Goal: Find contact information: Find contact information

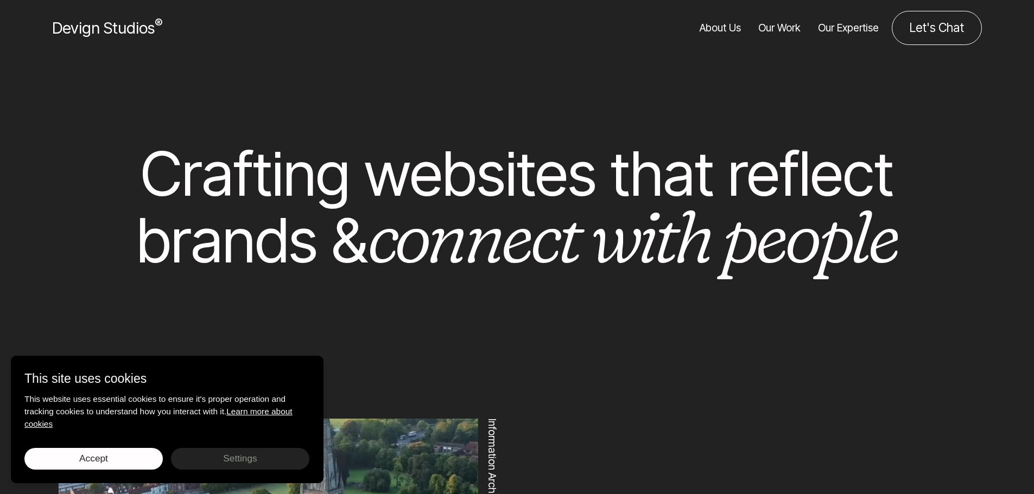
click at [731, 27] on link "About Us" at bounding box center [720, 28] width 41 height 34
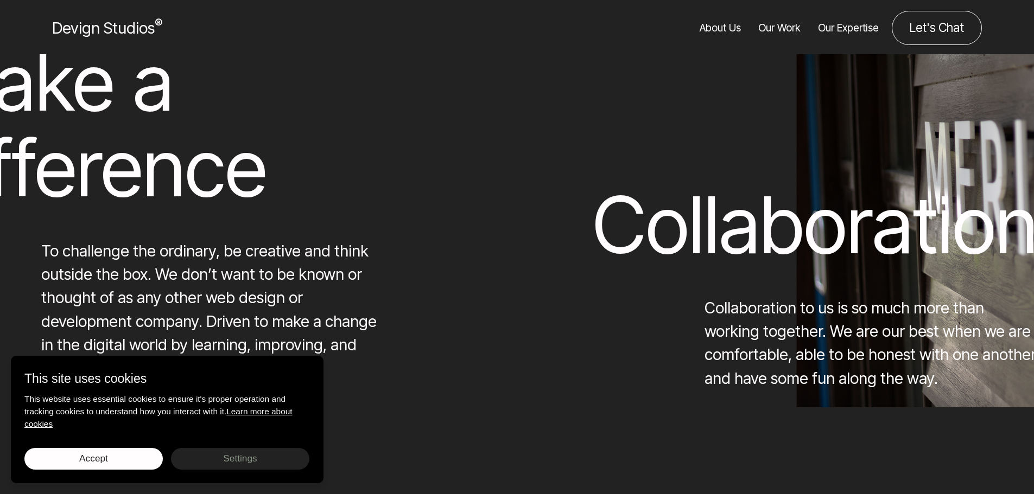
scroll to position [7095, 0]
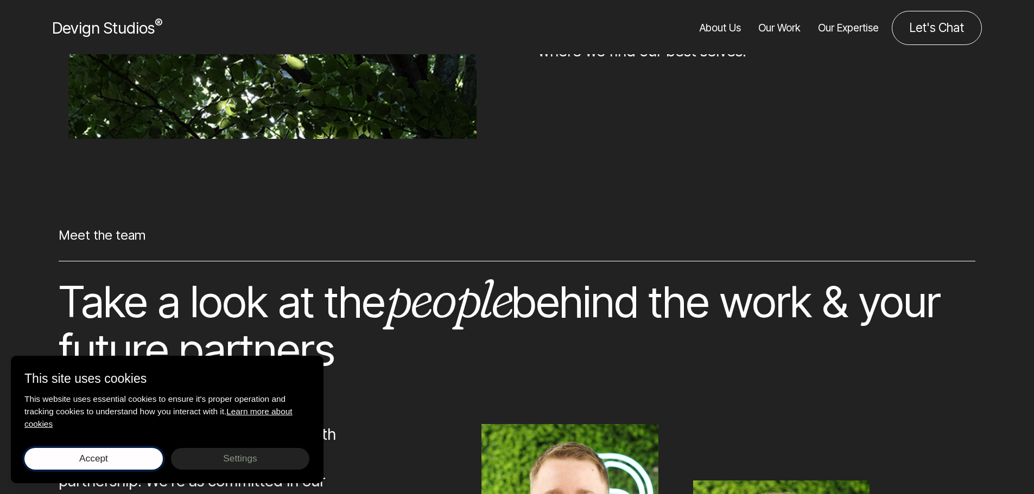
click at [119, 455] on button "Accept Save choices" at bounding box center [93, 459] width 138 height 22
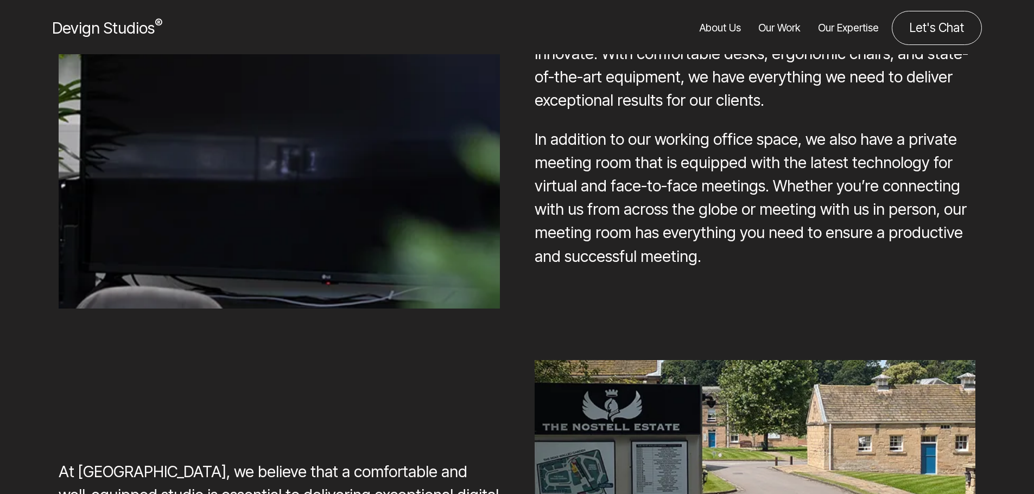
scroll to position [9235, 0]
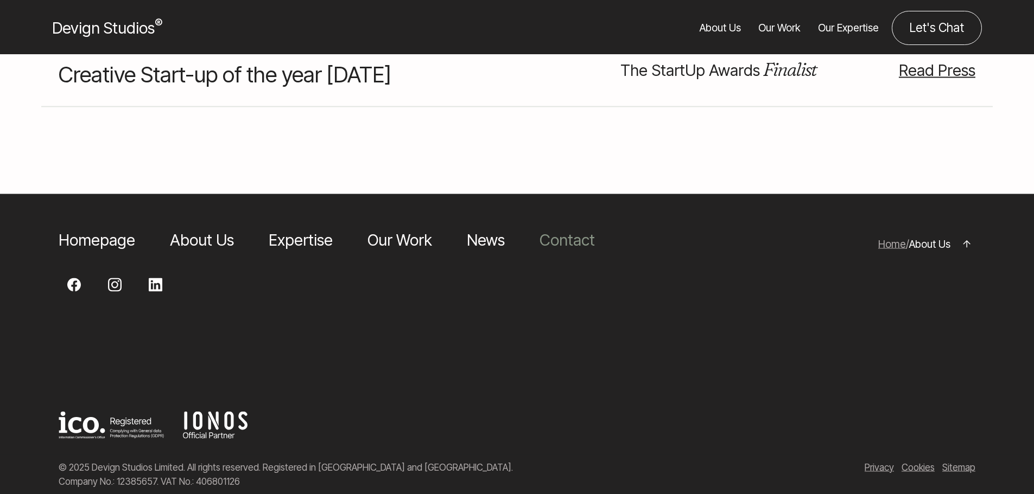
drag, startPoint x: 569, startPoint y: 243, endPoint x: 559, endPoint y: 231, distance: 15.4
click at [568, 243] on div "Homepage About Us Expertise Our Work News Contact Web Design Nostell Web Design…" at bounding box center [358, 244] width 634 height 32
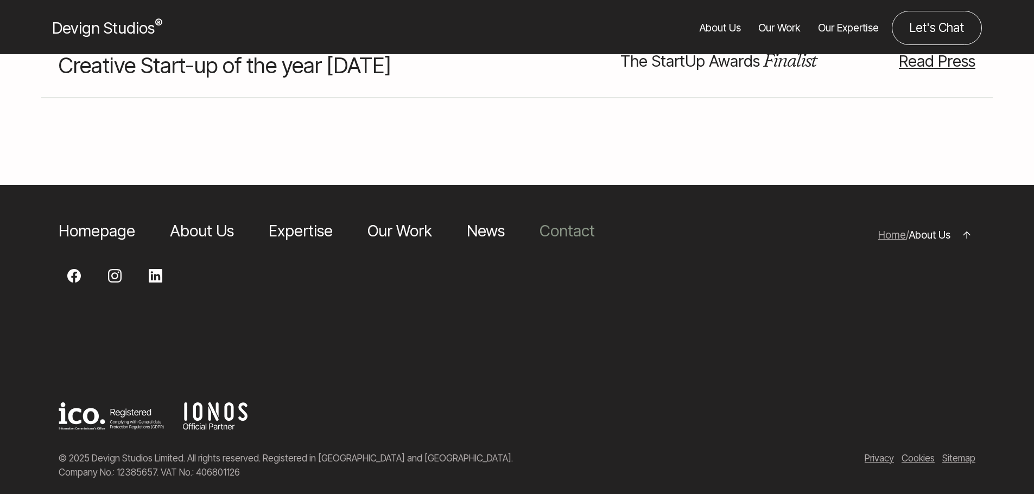
click at [558, 228] on li "Contact" at bounding box center [566, 230] width 55 height 23
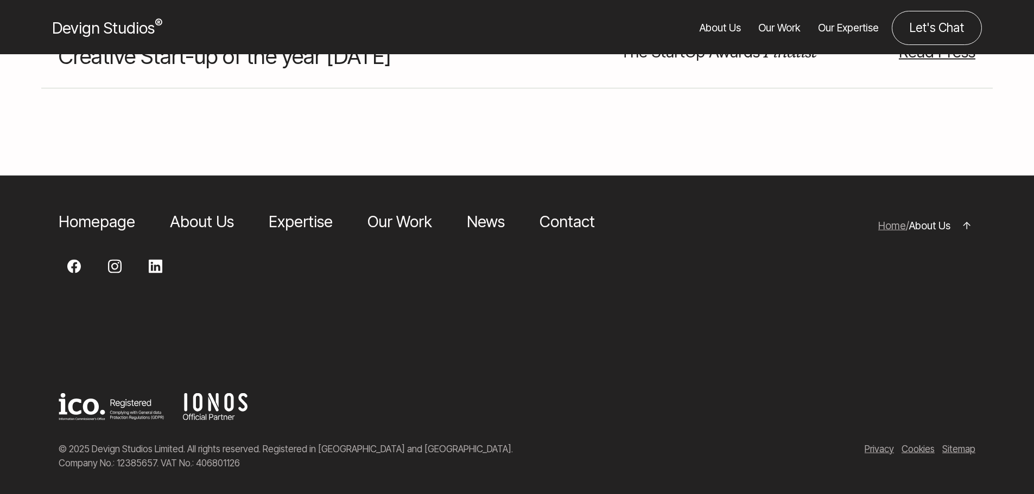
click at [559, 209] on li "Contact" at bounding box center [566, 220] width 55 height 23
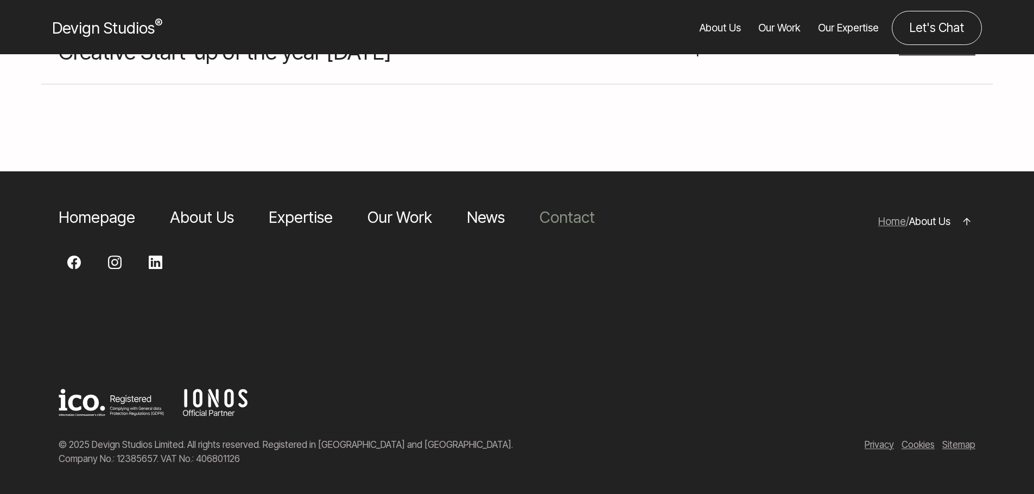
click at [556, 211] on link "Contact" at bounding box center [566, 217] width 55 height 19
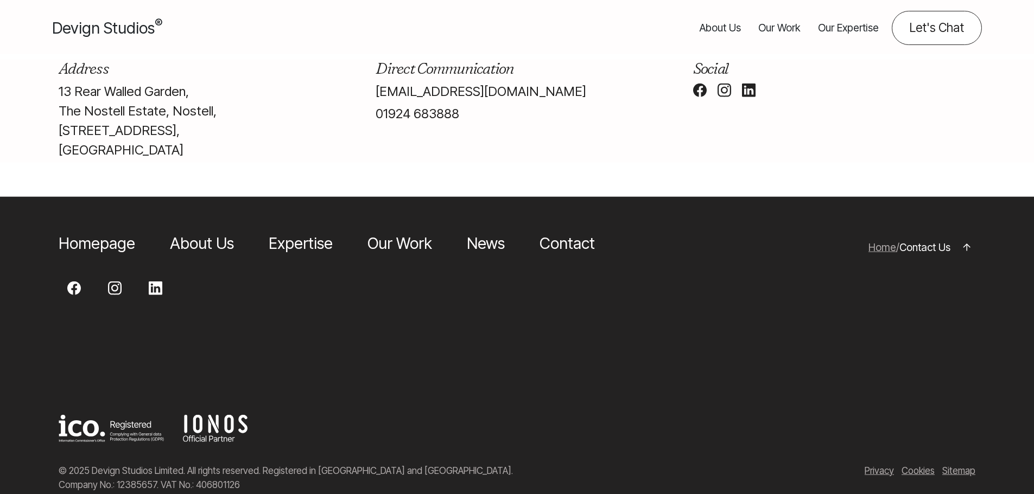
scroll to position [814, 0]
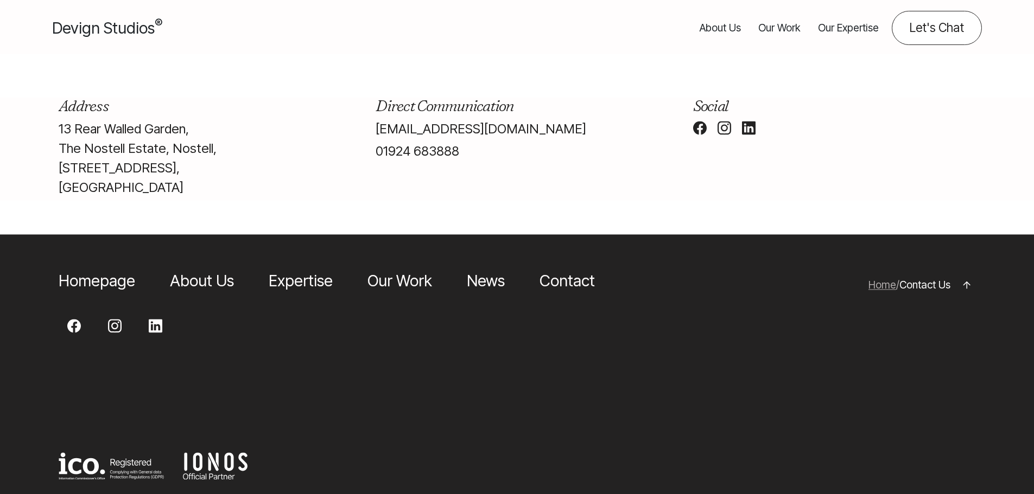
click at [448, 235] on div at bounding box center [517, 217] width 1034 height 35
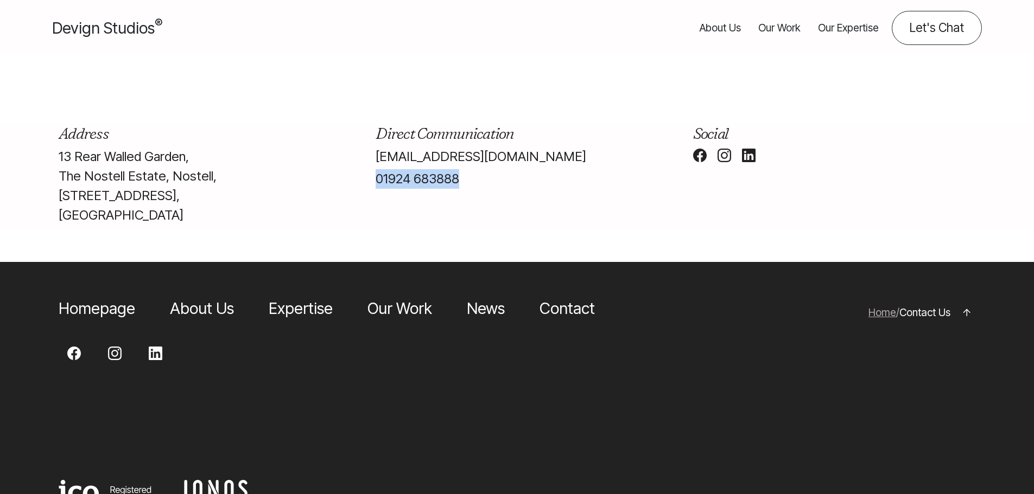
drag, startPoint x: 412, startPoint y: 217, endPoint x: 385, endPoint y: 216, distance: 27.1
click at [377, 189] on p "01924 683888" at bounding box center [517, 179] width 282 height 20
copy link "01924 683888"
